Goal: Task Accomplishment & Management: Use online tool/utility

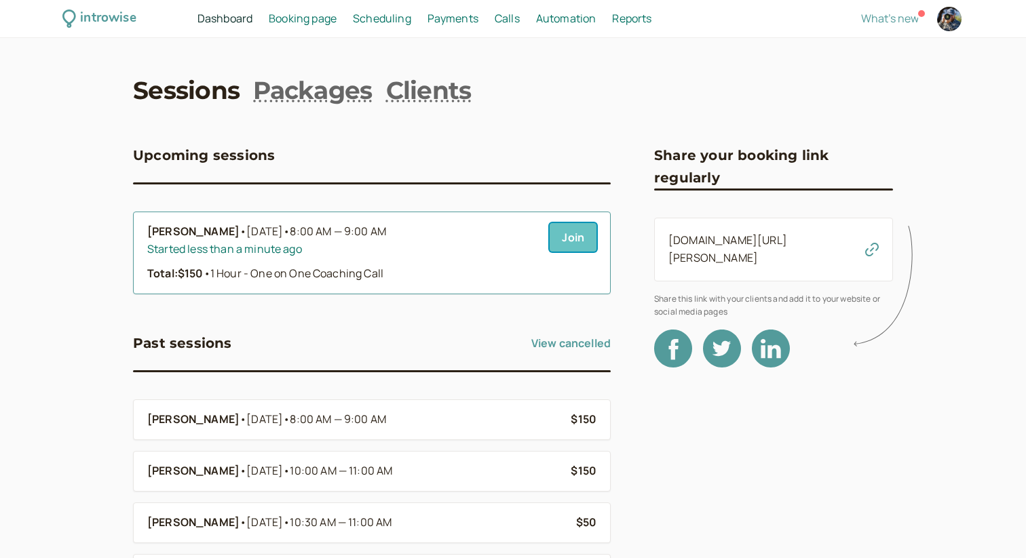
click at [574, 241] on link "Join" at bounding box center [572, 237] width 47 height 28
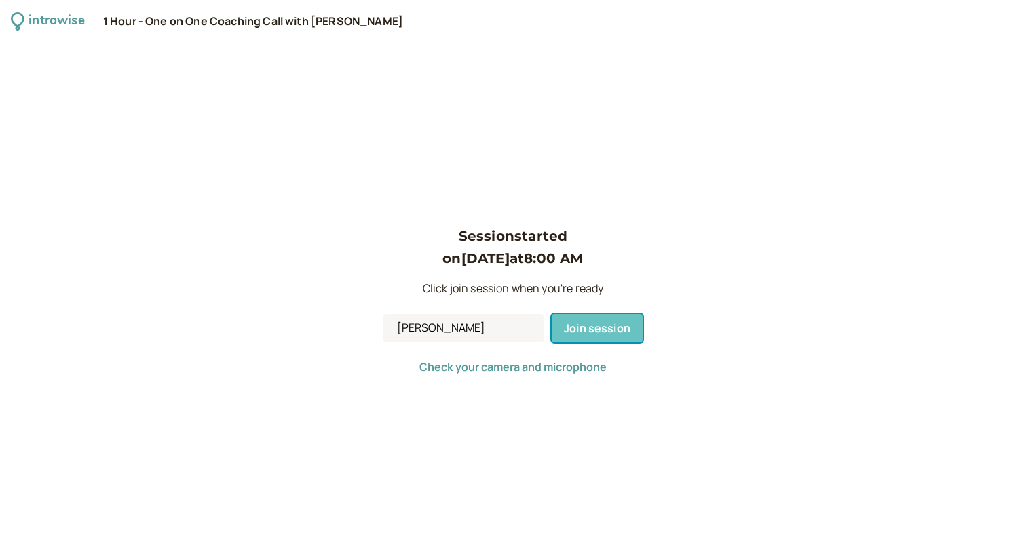
click at [584, 341] on button "Join session" at bounding box center [596, 328] width 91 height 28
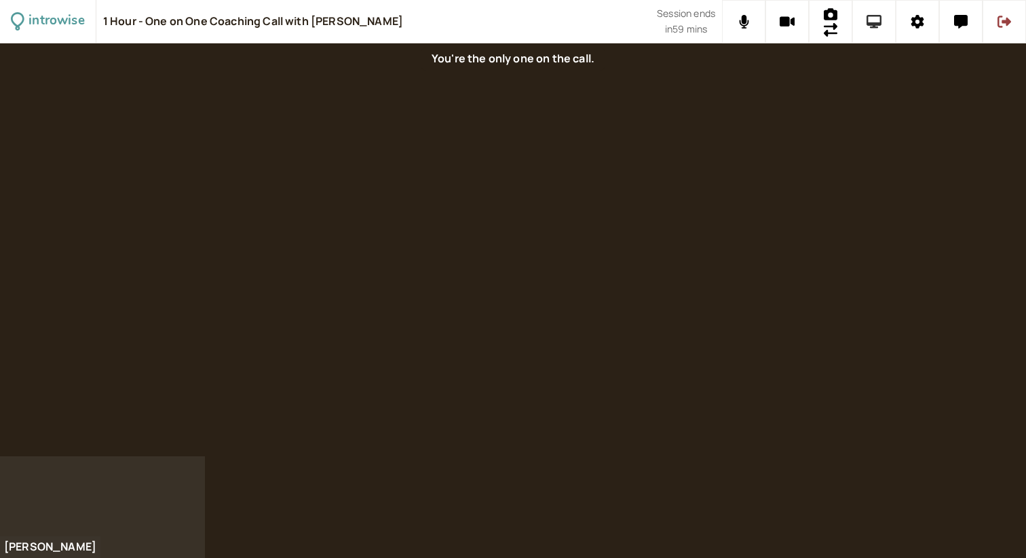
click at [871, 14] on button at bounding box center [873, 21] width 43 height 43
click at [911, 18] on icon at bounding box center [917, 22] width 13 height 14
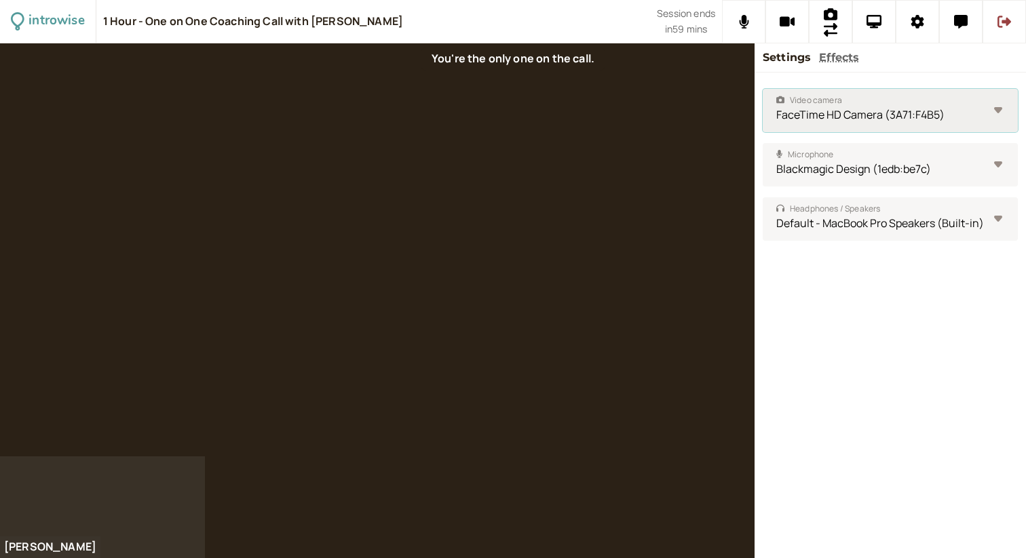
click at [931, 117] on select "FaceTime HD Camera (3A71:F4B5) Sony Camera (Imaging Edge) Blackmagic Design (1e…" at bounding box center [889, 110] width 255 height 43
select select "0150f98f80ab792e1e90b38f08c5654d2dadc3a2302217afd19b84e75d7327cd"
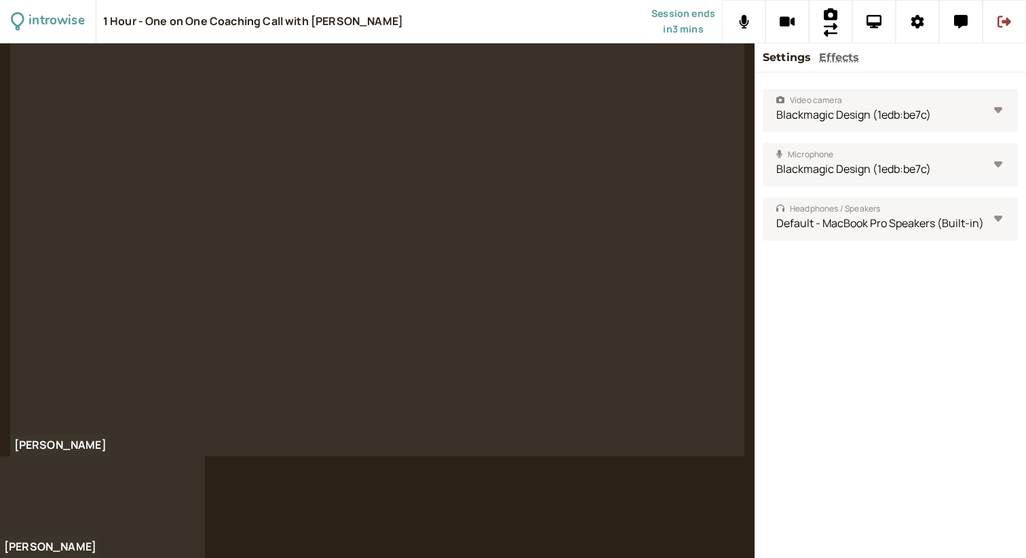
click at [433, 257] on div at bounding box center [377, 249] width 735 height 413
